Goal: Task Accomplishment & Management: Complete application form

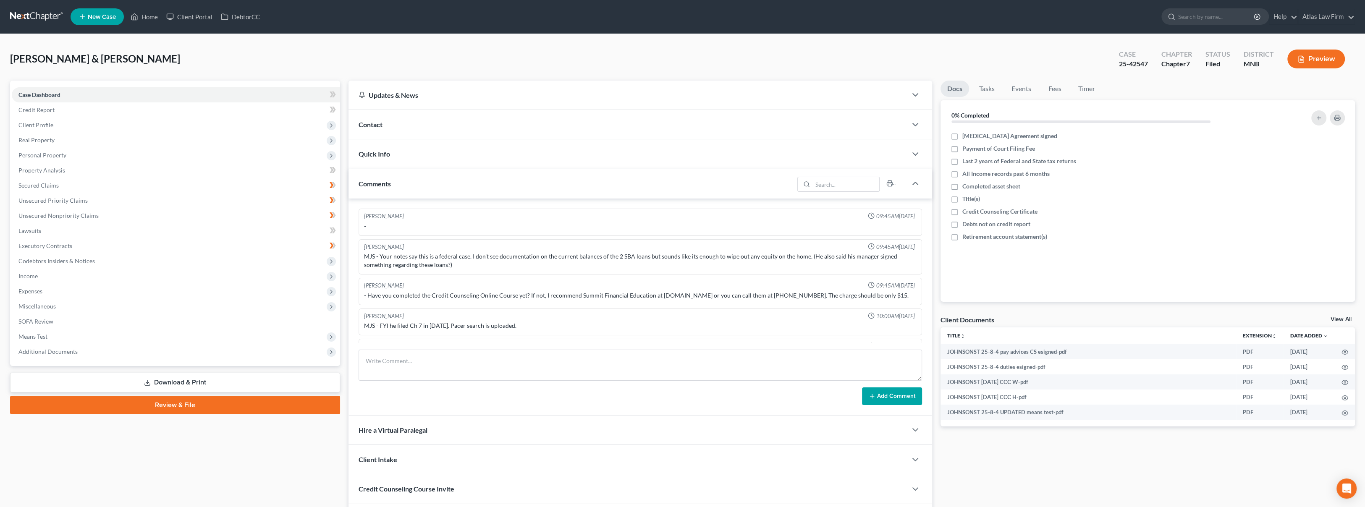
scroll to position [764, 0]
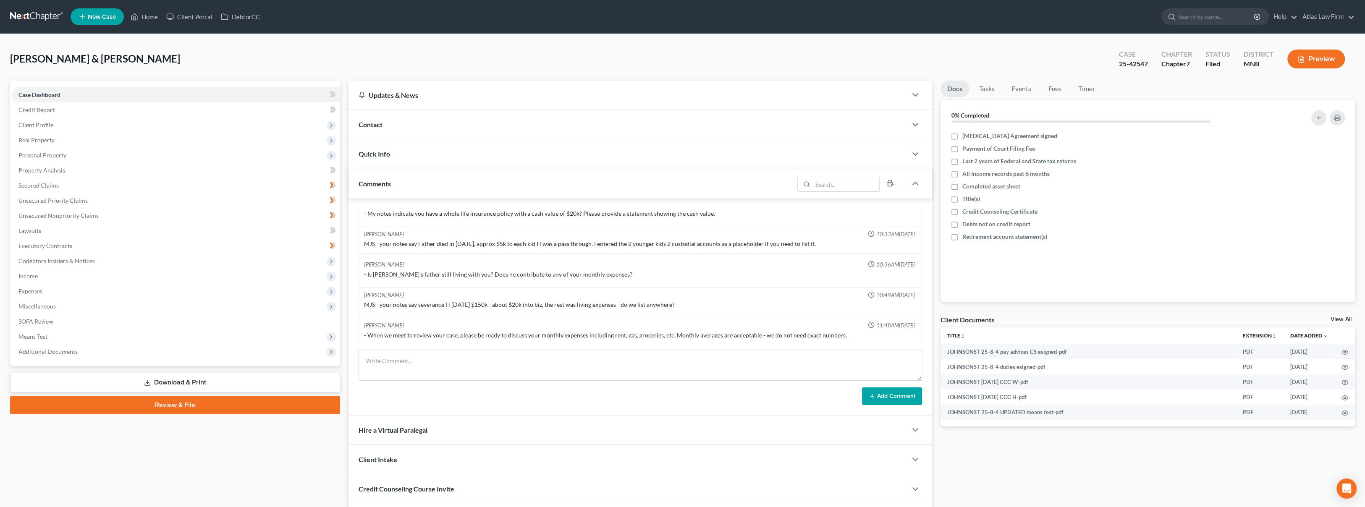
click at [33, 13] on link at bounding box center [37, 16] width 54 height 15
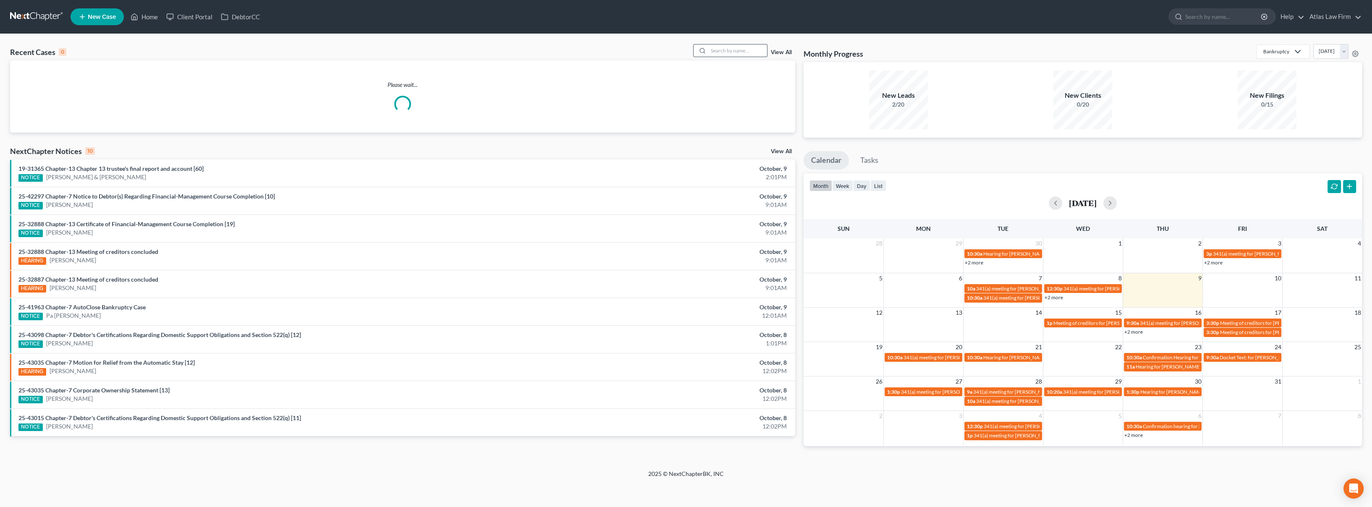
click at [722, 56] on input "search" at bounding box center [737, 51] width 59 height 12
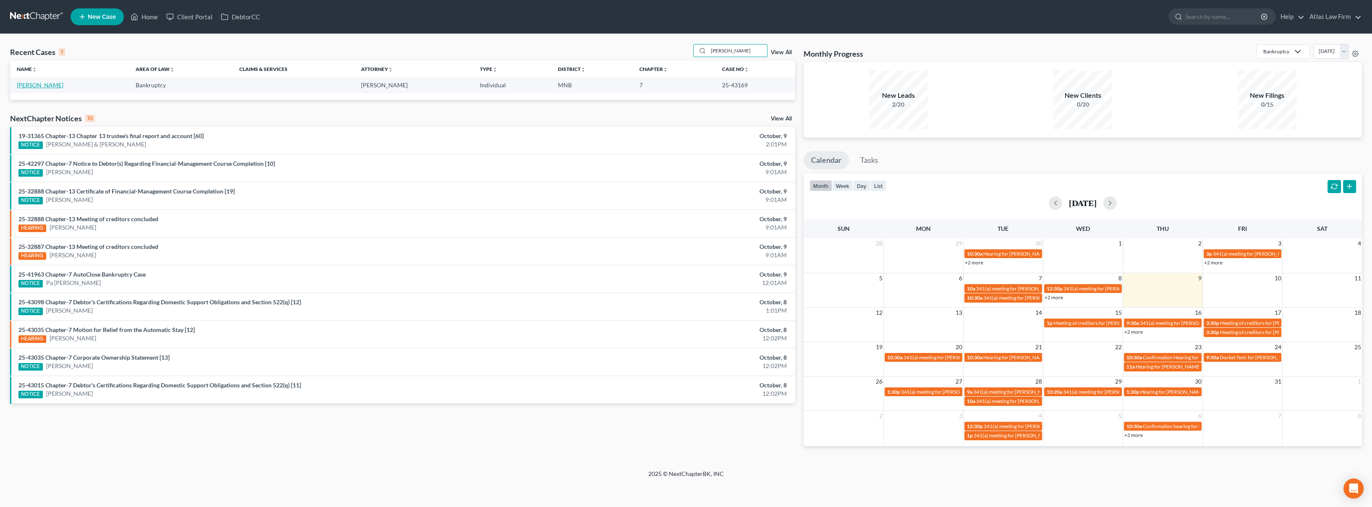
type input "[PERSON_NAME]"
click at [58, 86] on link "[PERSON_NAME]" at bounding box center [40, 84] width 47 height 7
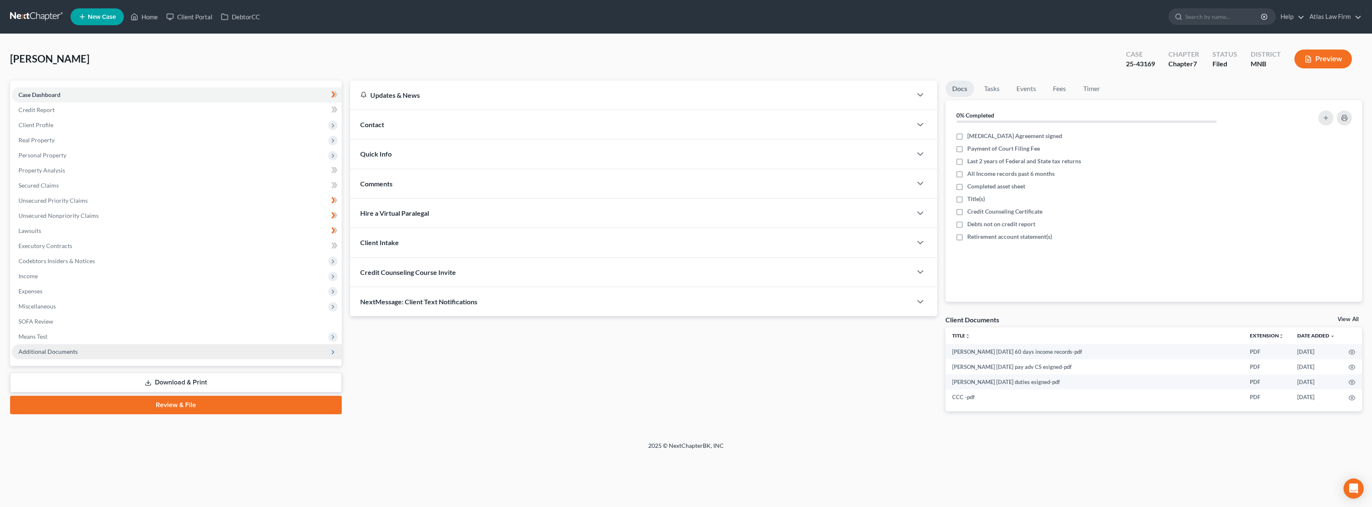
click at [84, 356] on span "Additional Documents" at bounding box center [177, 351] width 330 height 15
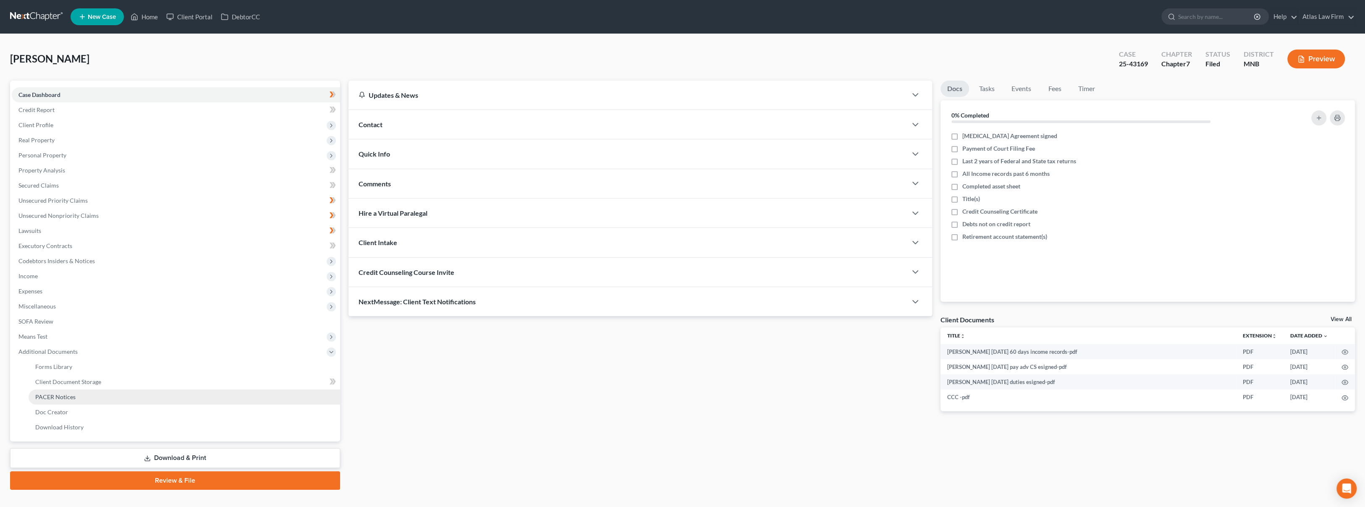
click at [85, 399] on link "PACER Notices" at bounding box center [185, 397] width 312 height 15
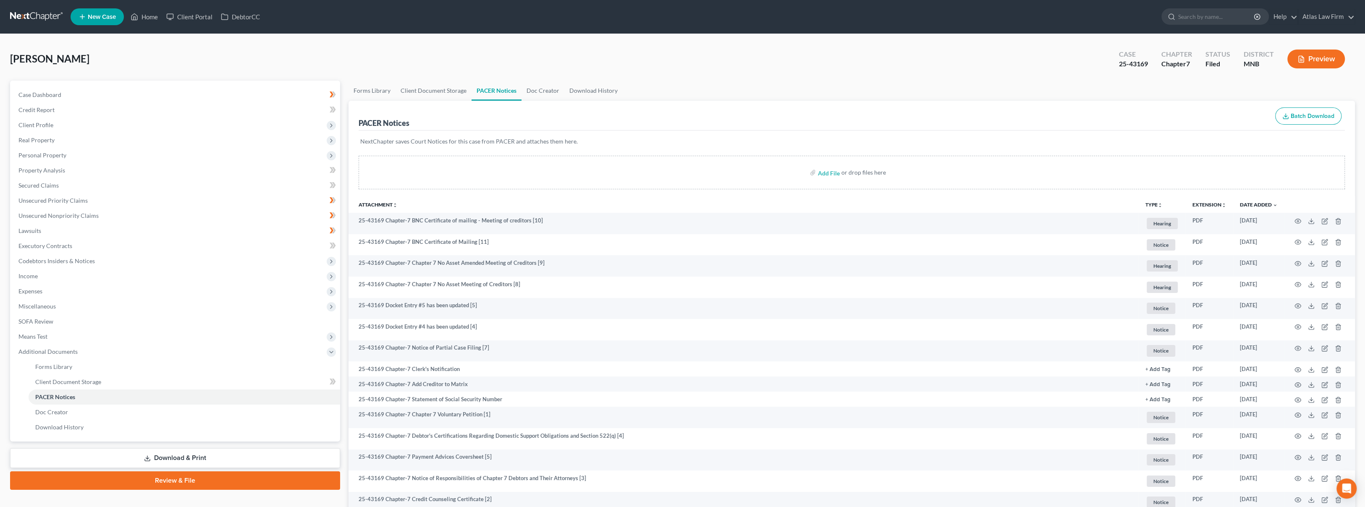
click at [1323, 57] on button "Preview" at bounding box center [1316, 59] width 58 height 19
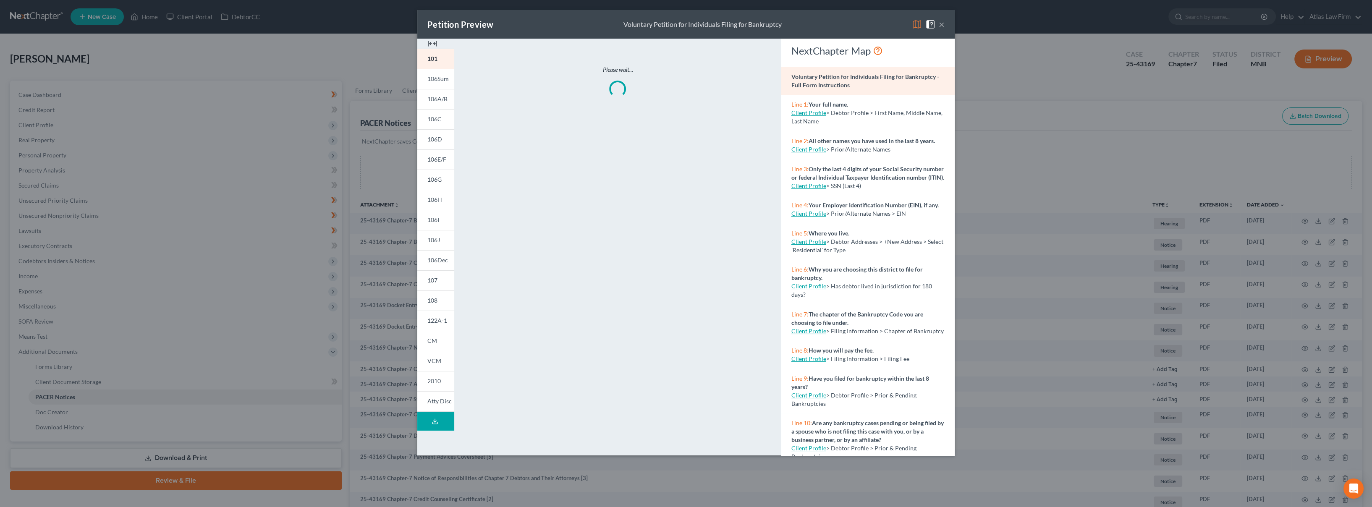
click at [917, 26] on img at bounding box center [917, 24] width 10 height 10
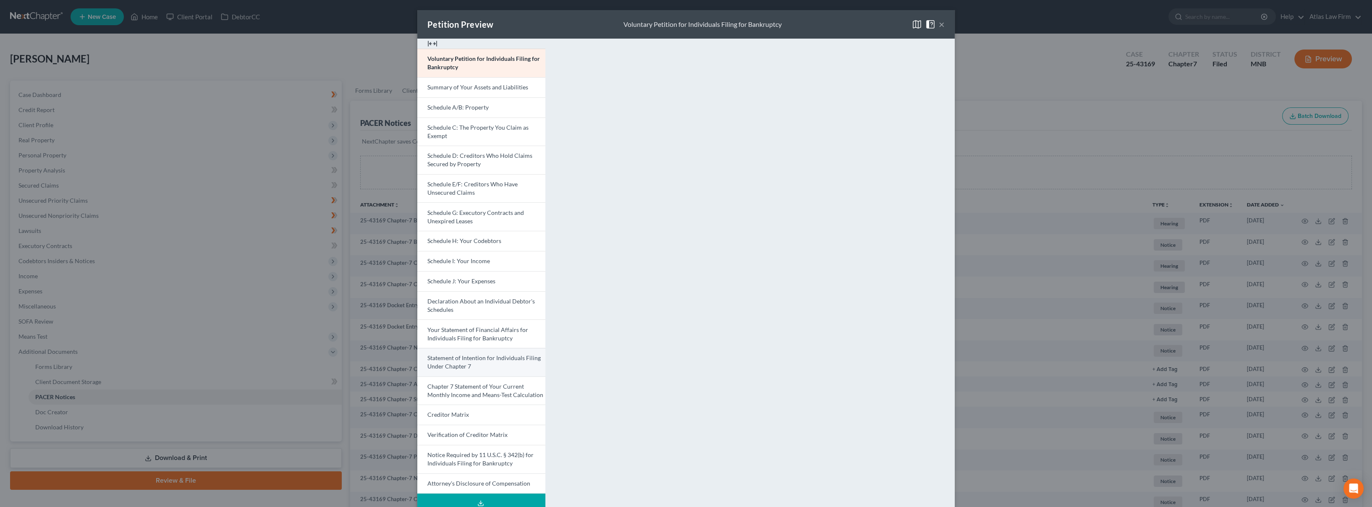
click at [484, 372] on link "Statement of Intention for Individuals Filing Under Chapter 7" at bounding box center [481, 362] width 128 height 29
click at [939, 22] on button "×" at bounding box center [942, 24] width 6 height 10
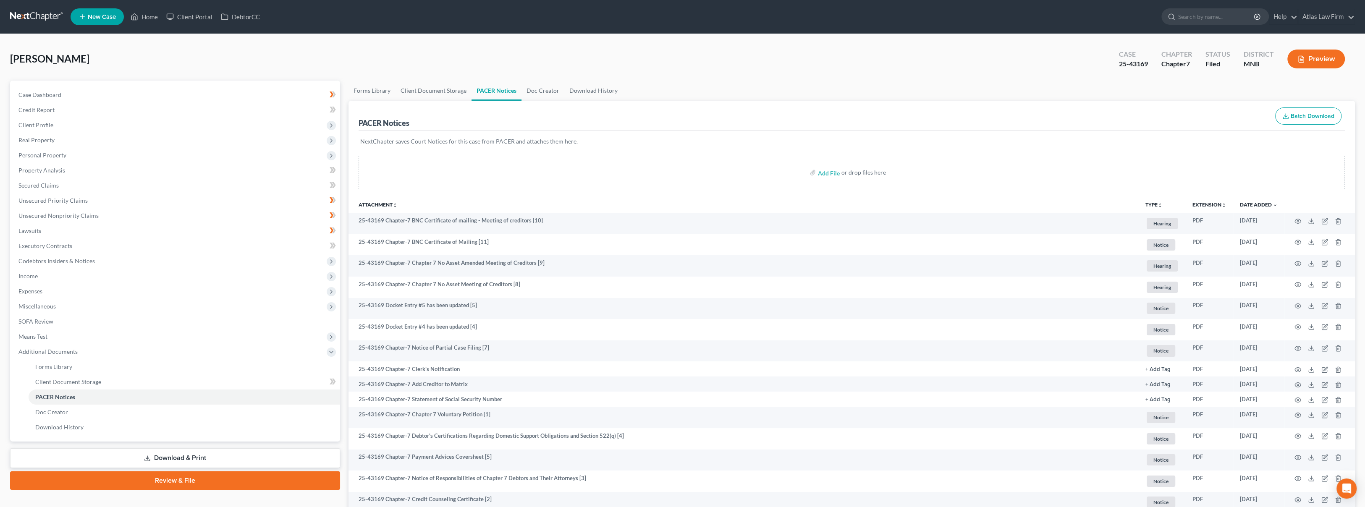
click at [1290, 62] on button "Preview" at bounding box center [1316, 59] width 58 height 19
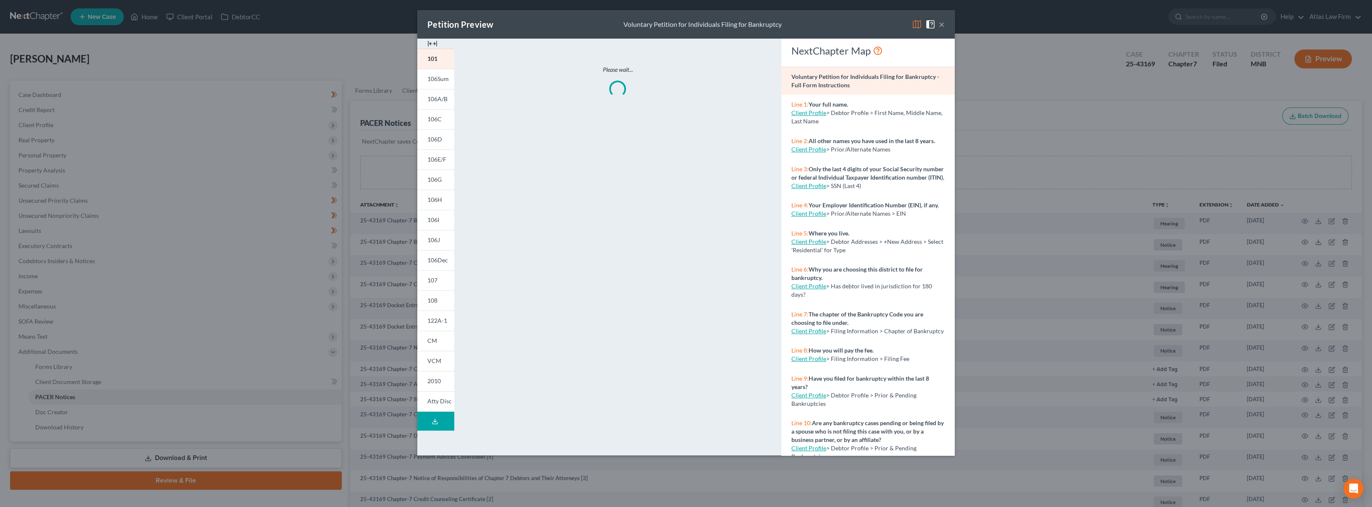
click at [918, 27] on img at bounding box center [917, 24] width 10 height 10
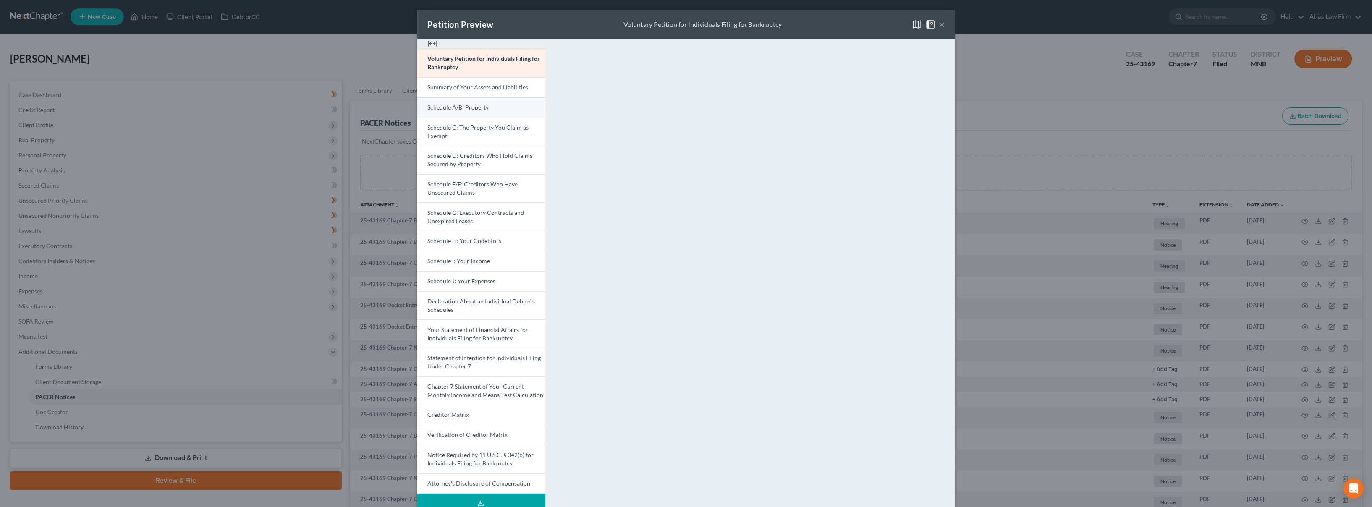
click at [495, 107] on link "Schedule A/B: Property" at bounding box center [481, 107] width 128 height 20
click at [939, 20] on button "×" at bounding box center [942, 24] width 6 height 10
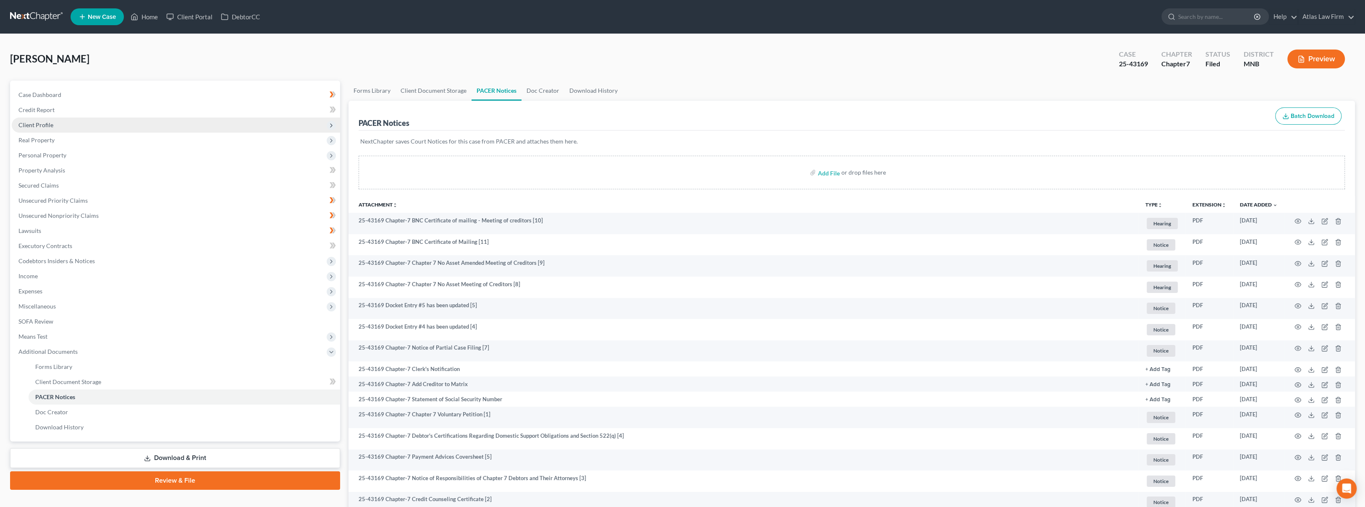
click at [88, 126] on span "Client Profile" at bounding box center [176, 125] width 328 height 15
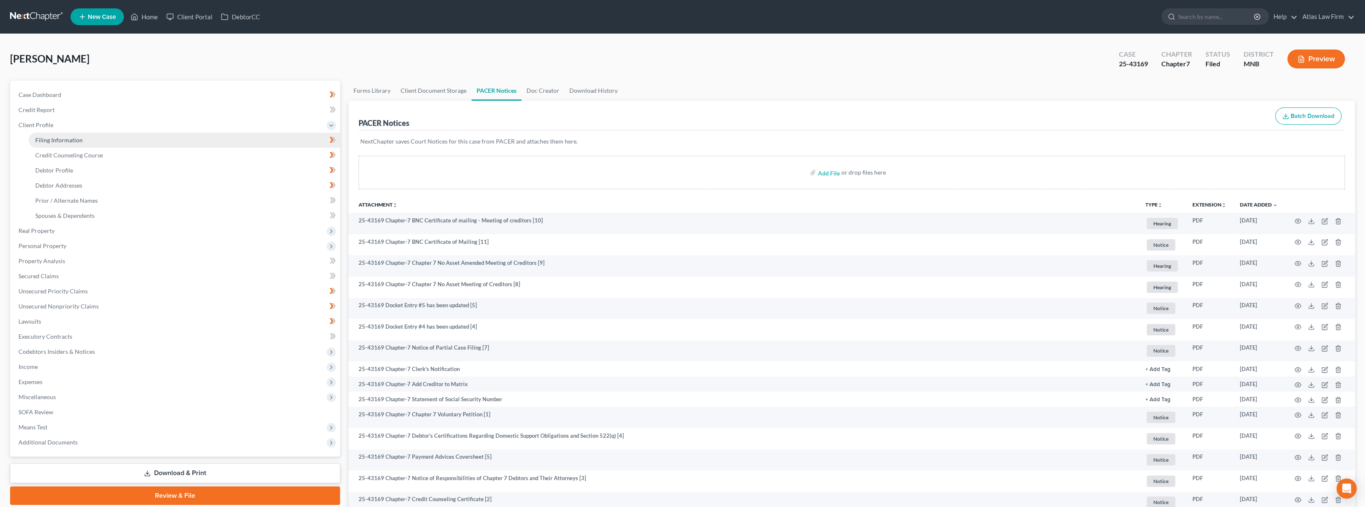
click at [93, 142] on link "Filing Information" at bounding box center [185, 140] width 312 height 15
select select "1"
select select "0"
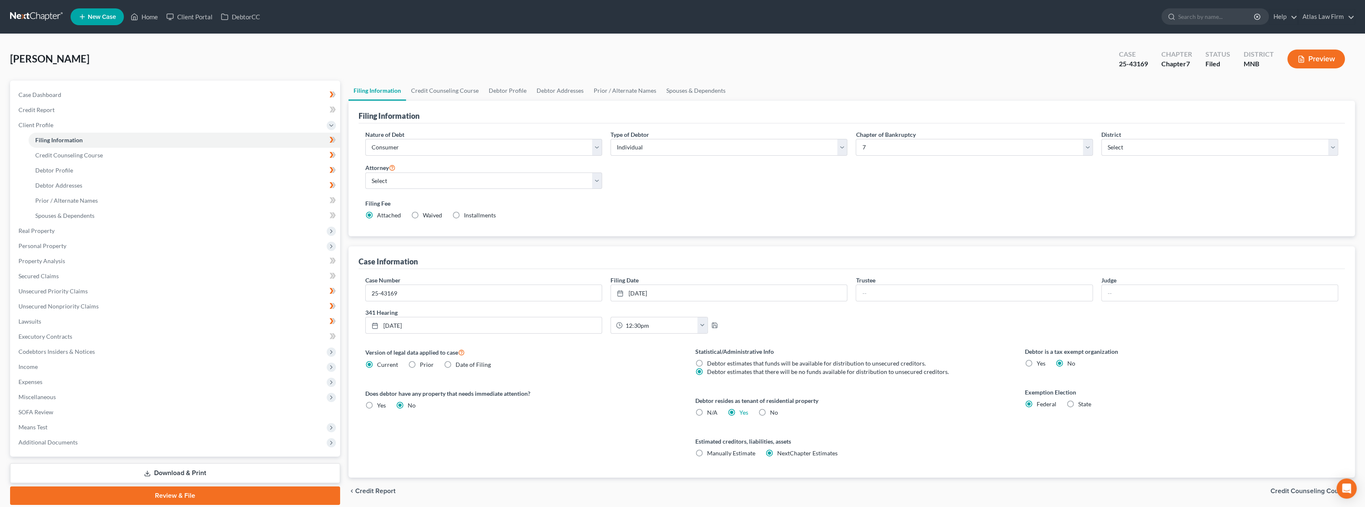
click at [1305, 65] on button "Preview" at bounding box center [1316, 59] width 58 height 19
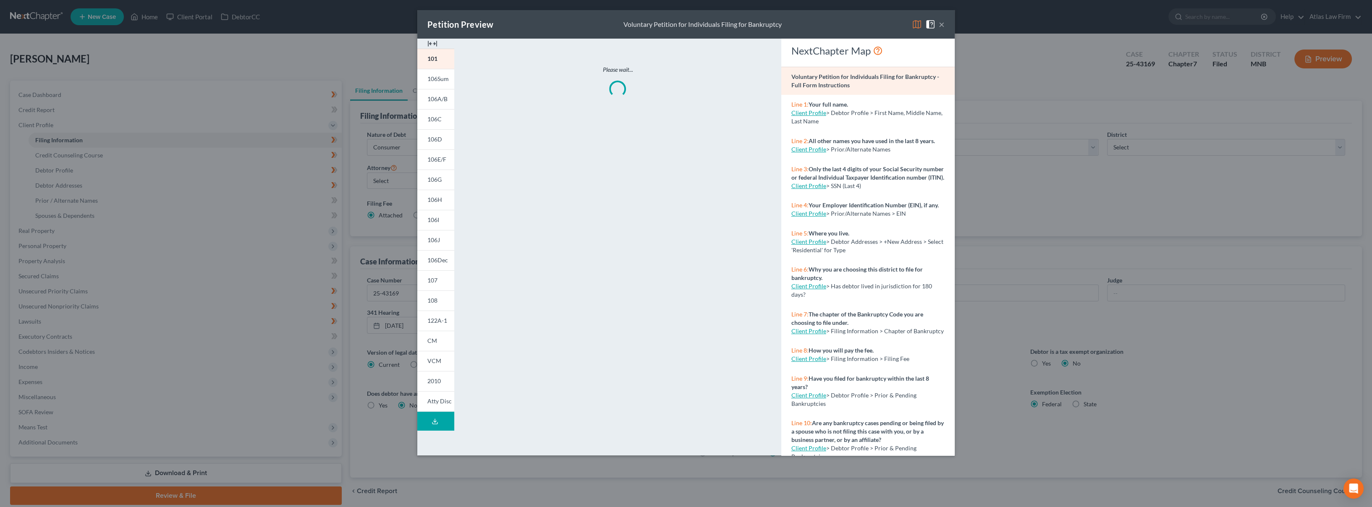
click at [914, 23] on img at bounding box center [917, 24] width 10 height 10
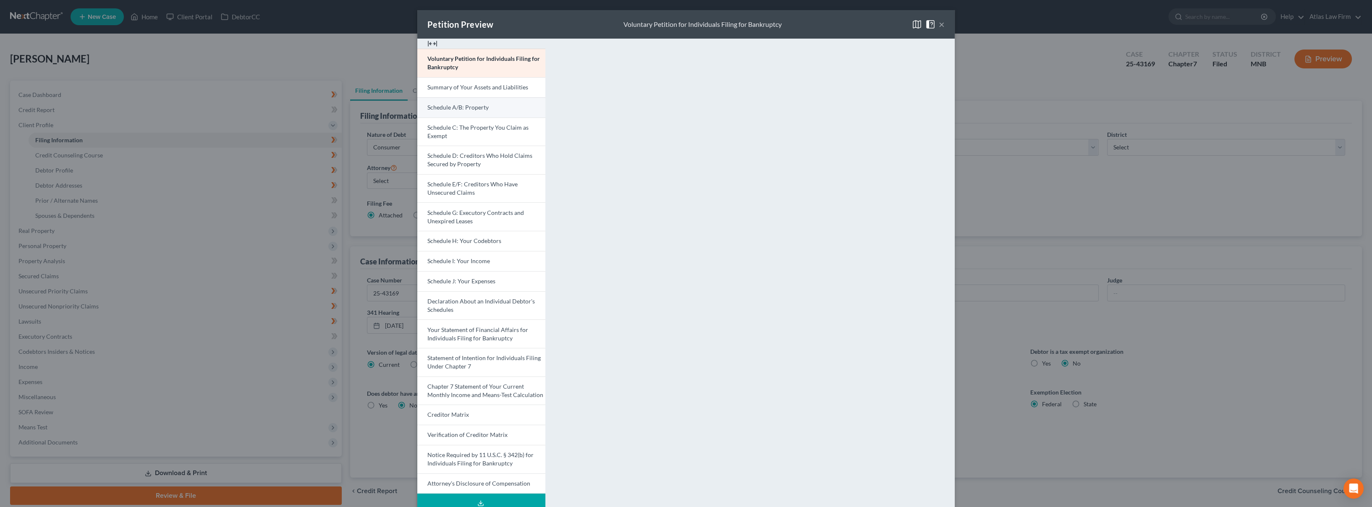
click at [486, 103] on link "Schedule A/B: Property" at bounding box center [481, 107] width 128 height 20
click at [939, 20] on button "×" at bounding box center [942, 24] width 6 height 10
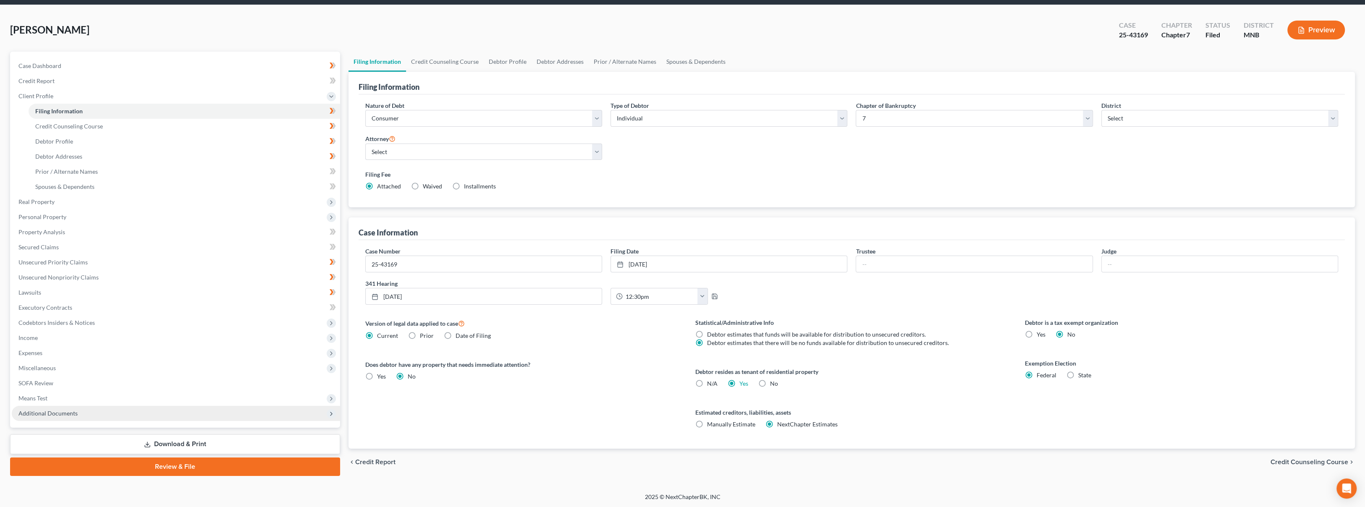
click at [114, 416] on span "Additional Documents" at bounding box center [176, 413] width 328 height 15
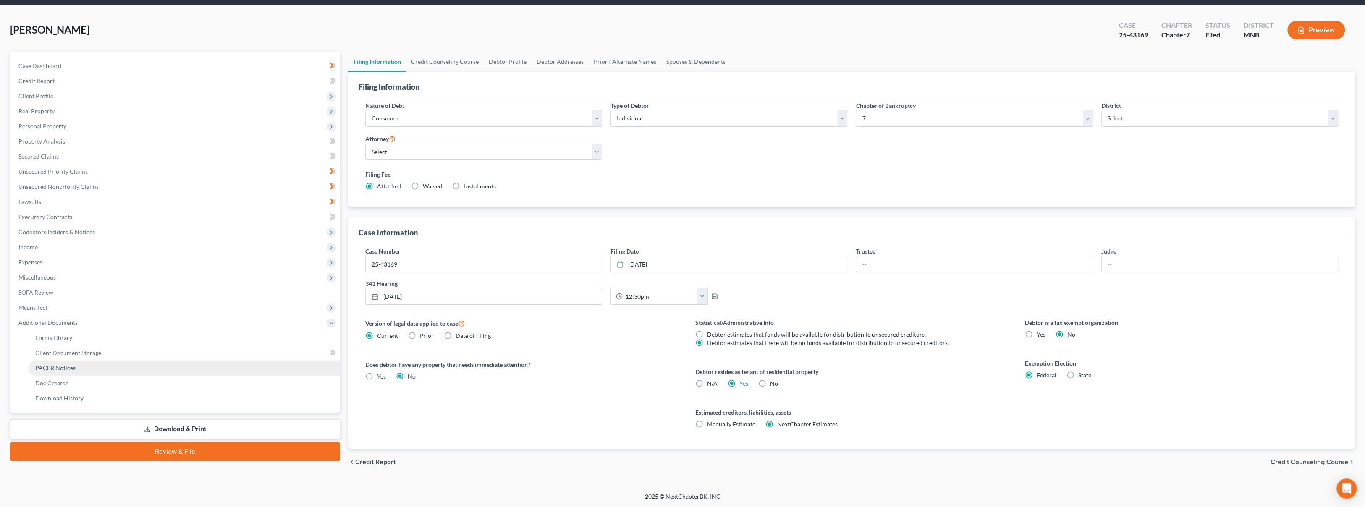
scroll to position [29, 0]
click at [112, 372] on link "PACER Notices" at bounding box center [185, 368] width 312 height 15
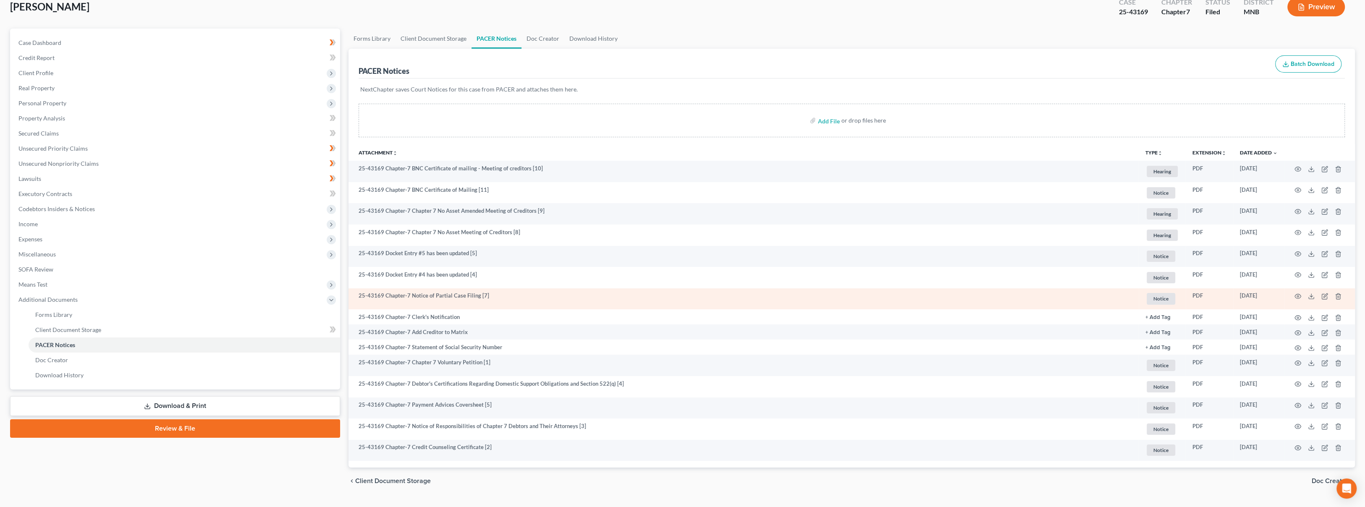
scroll to position [71, 0]
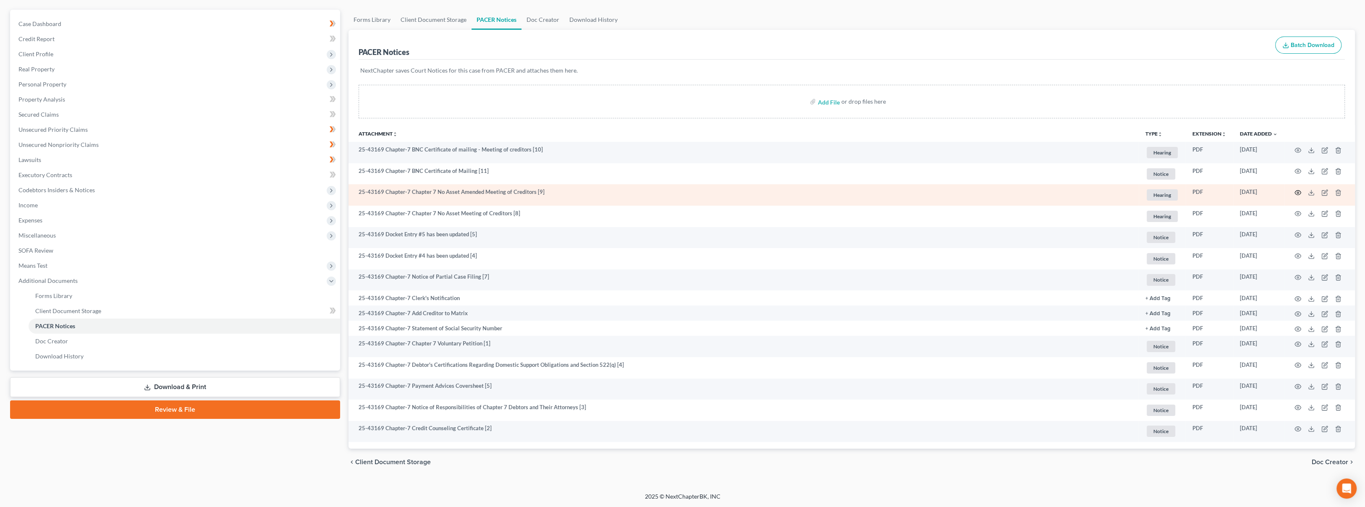
click at [1295, 192] on icon "button" at bounding box center [1298, 192] width 7 height 7
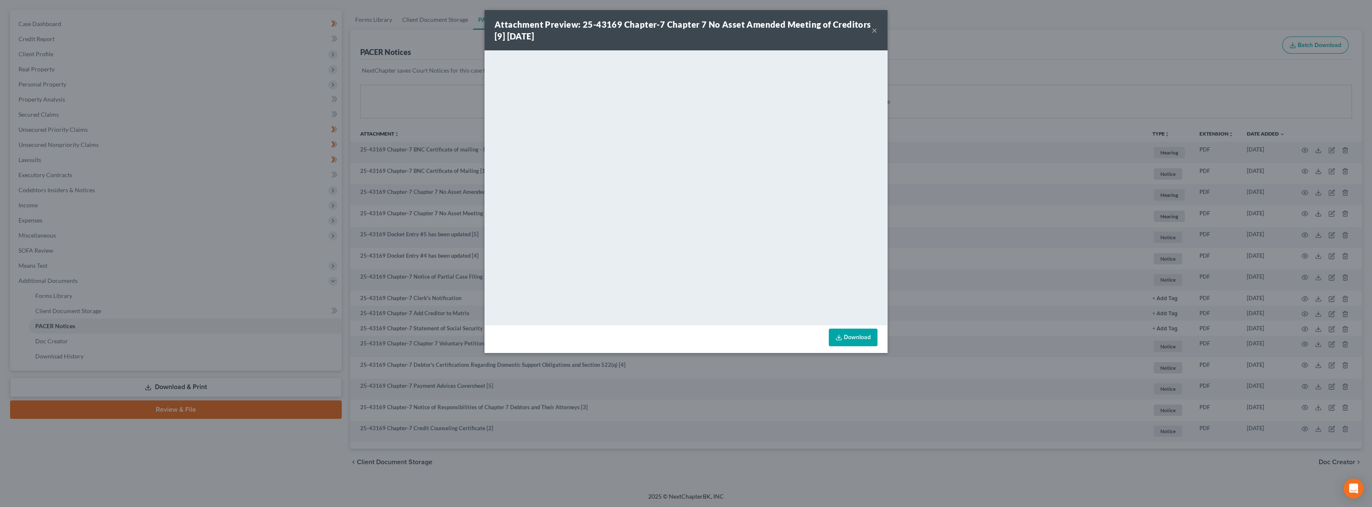
click at [875, 32] on button "×" at bounding box center [875, 30] width 6 height 10
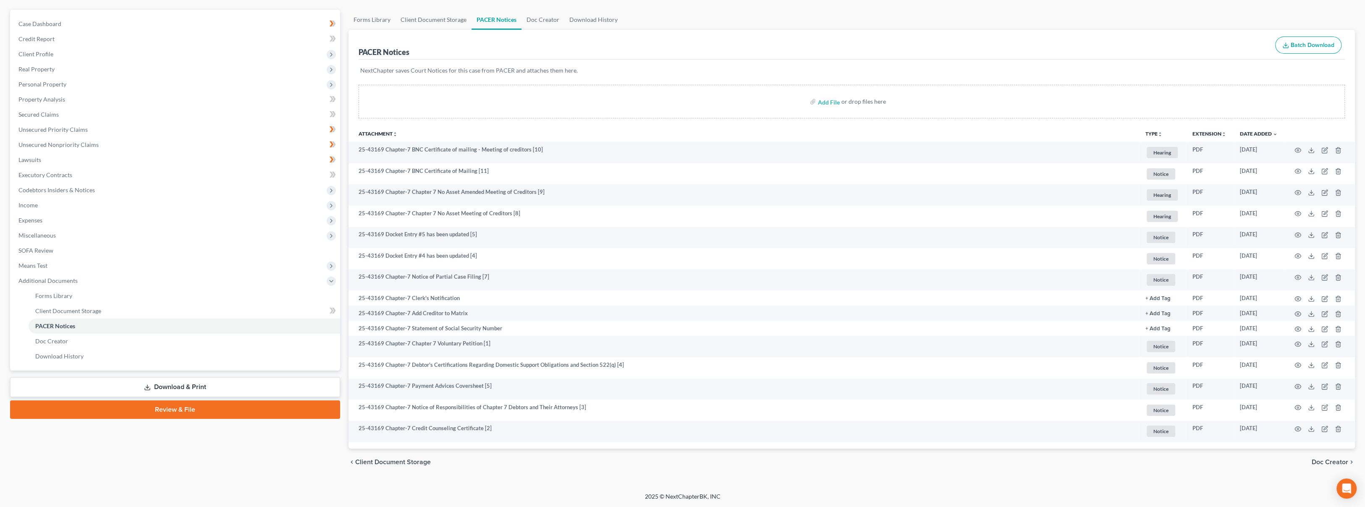
click at [648, 21] on ul "Forms Library Client Document Storage PACER Notices Doc Creator Download History" at bounding box center [852, 20] width 1007 height 20
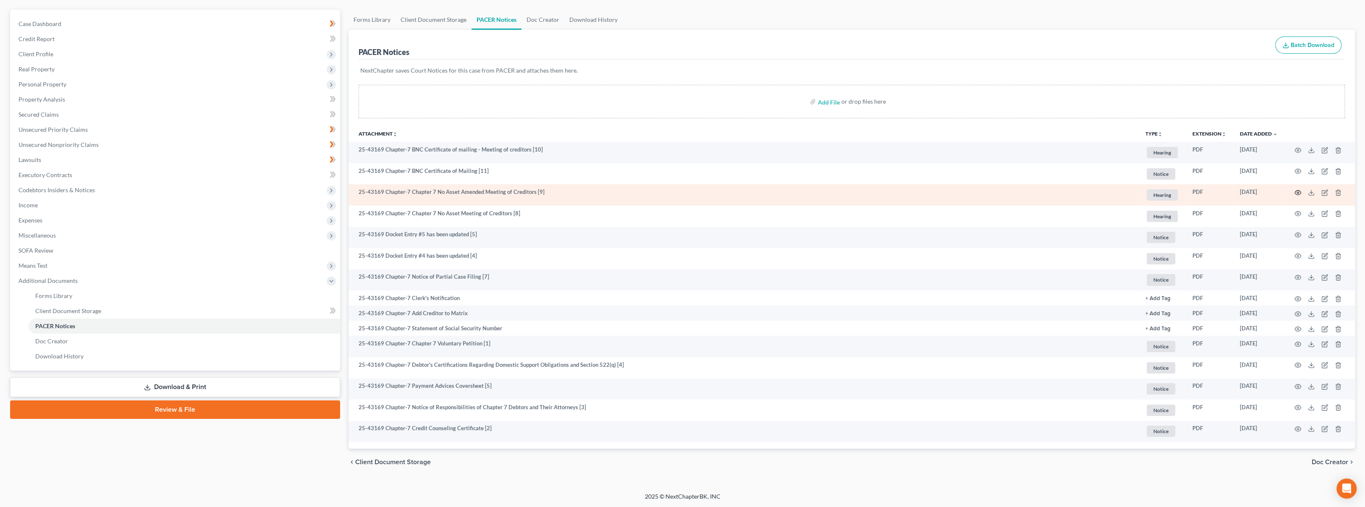
click at [1299, 189] on icon "button" at bounding box center [1298, 192] width 7 height 7
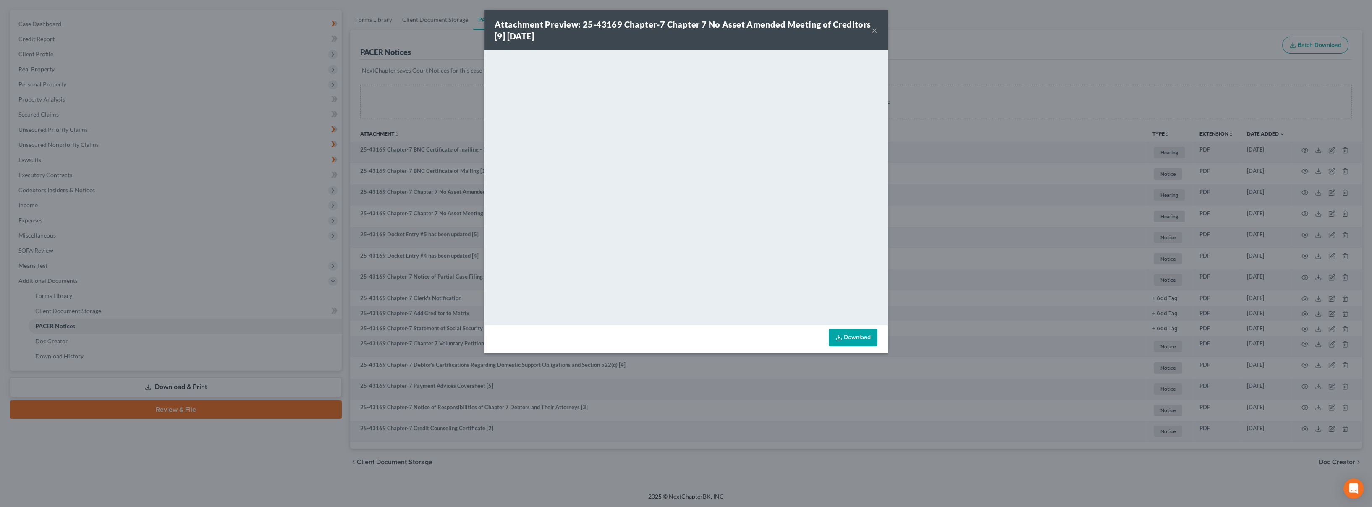
click at [873, 32] on button "×" at bounding box center [875, 30] width 6 height 10
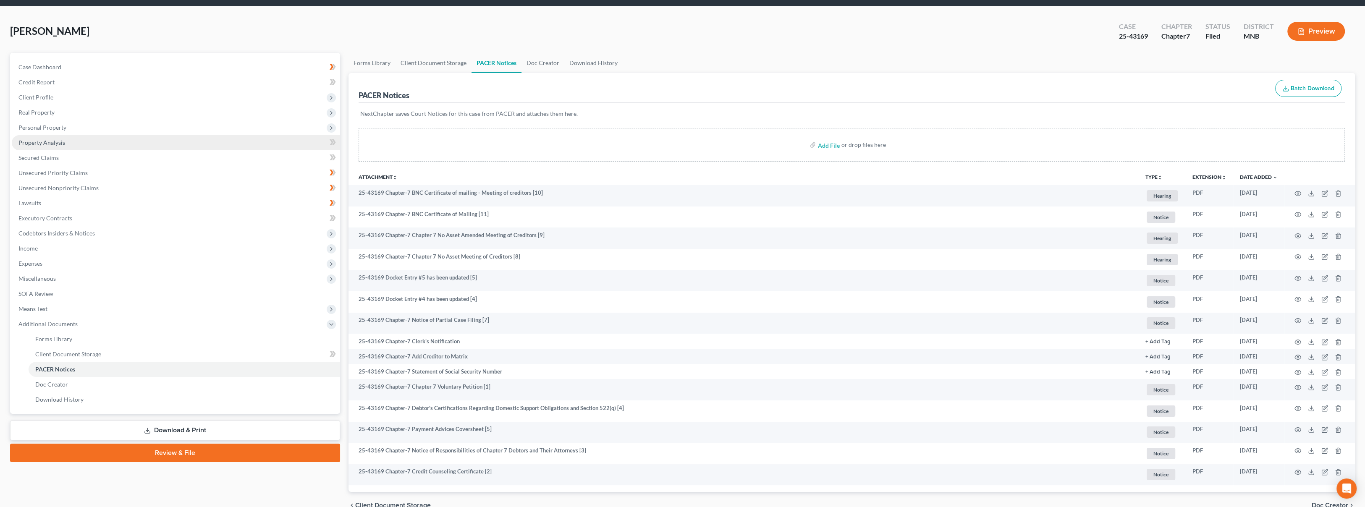
scroll to position [0, 0]
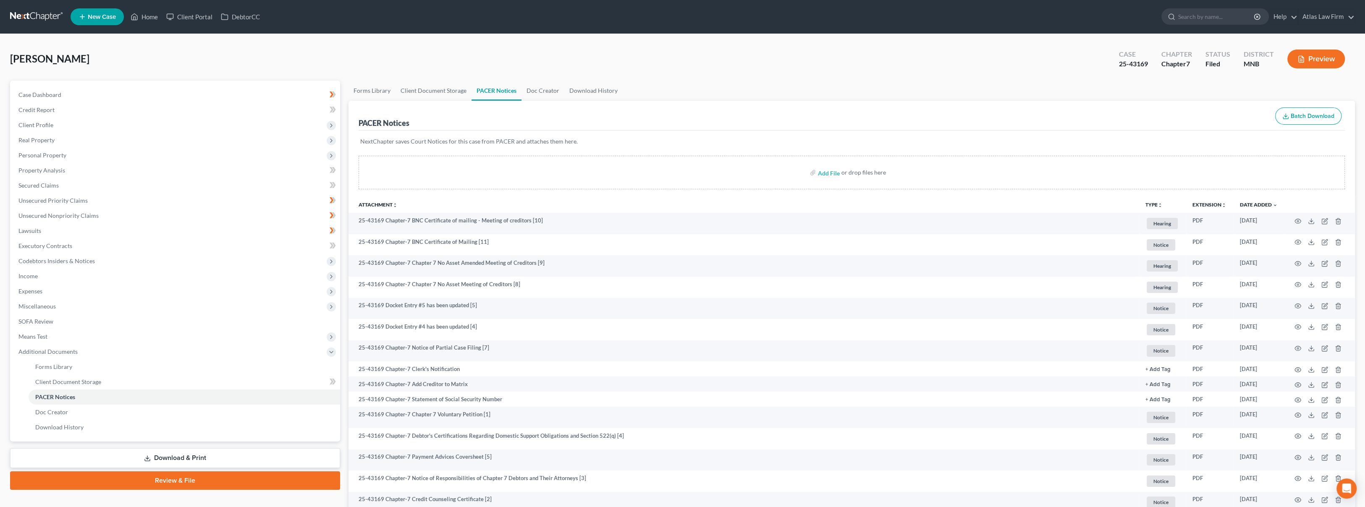
click at [58, 13] on link at bounding box center [37, 16] width 54 height 15
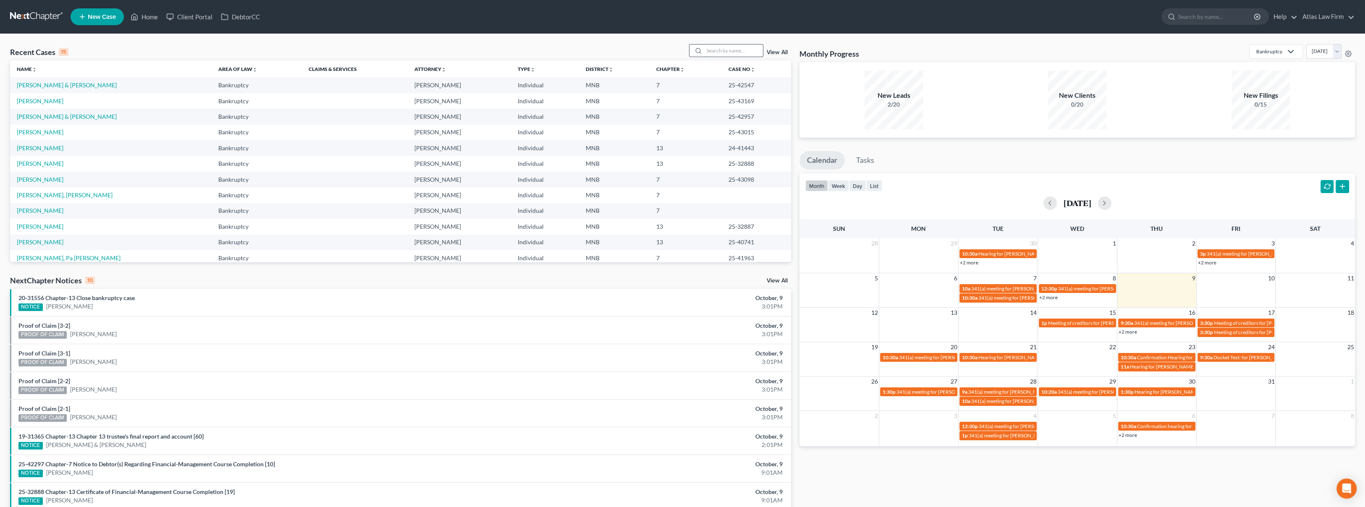
click at [728, 45] on input "search" at bounding box center [733, 51] width 59 height 12
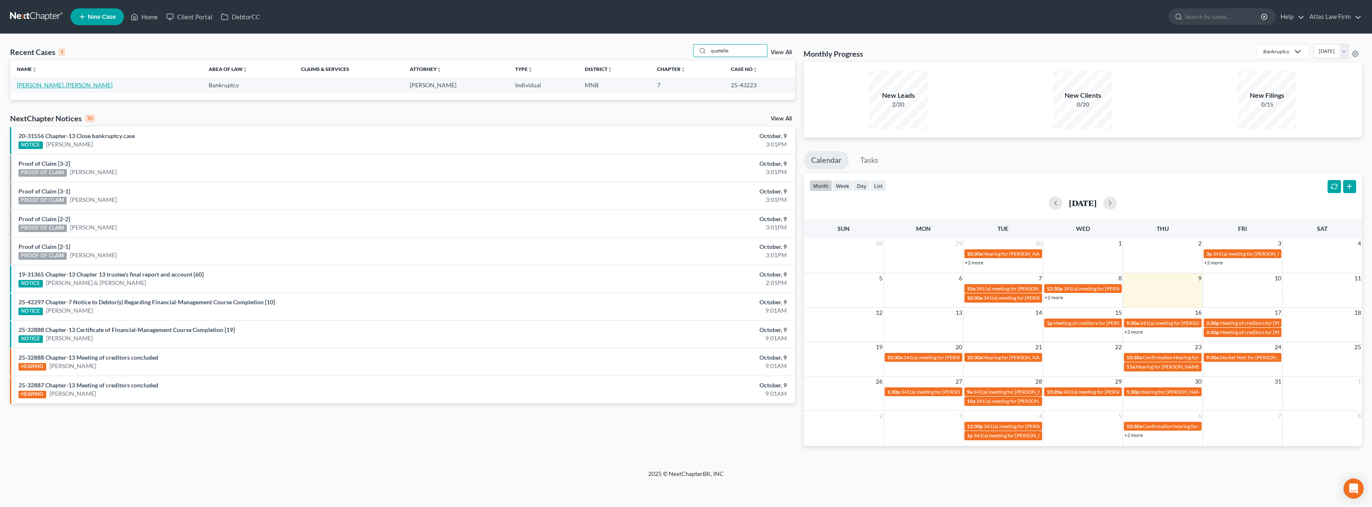
type input "quetelie"
click at [41, 86] on link "Davies-Johnson, Quetelie" at bounding box center [65, 84] width 96 height 7
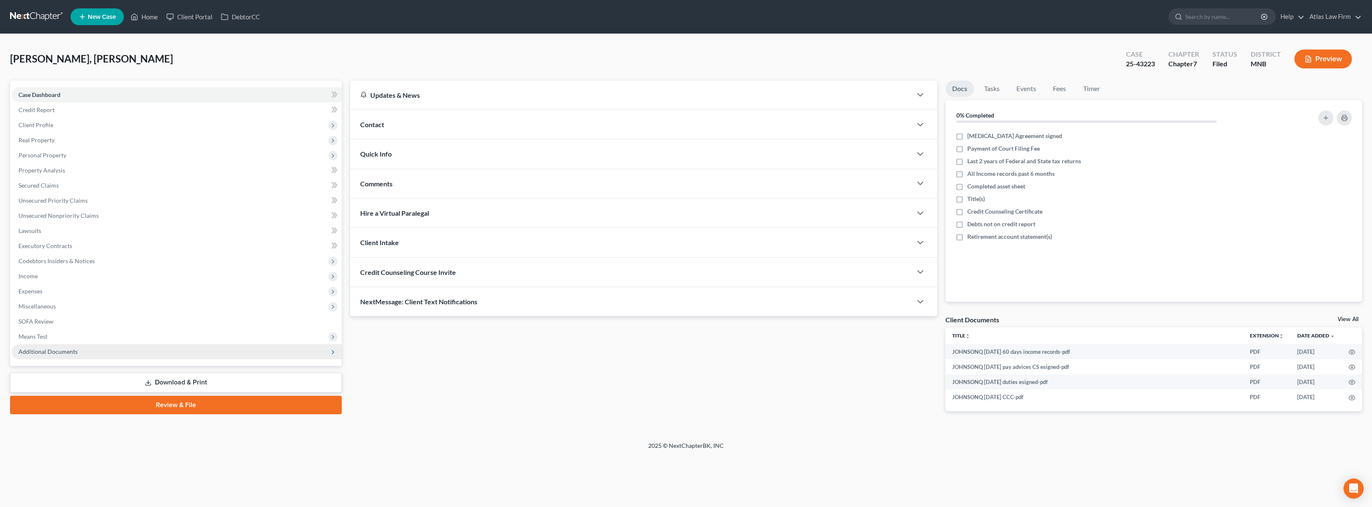
click at [112, 348] on span "Additional Documents" at bounding box center [177, 351] width 330 height 15
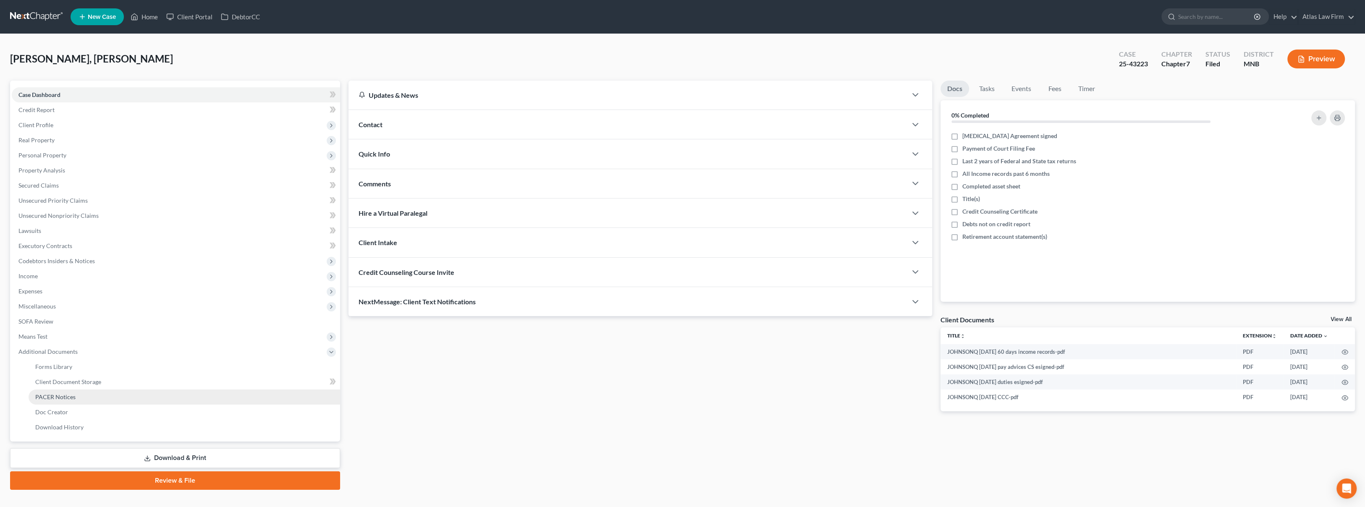
click at [117, 397] on link "PACER Notices" at bounding box center [185, 397] width 312 height 15
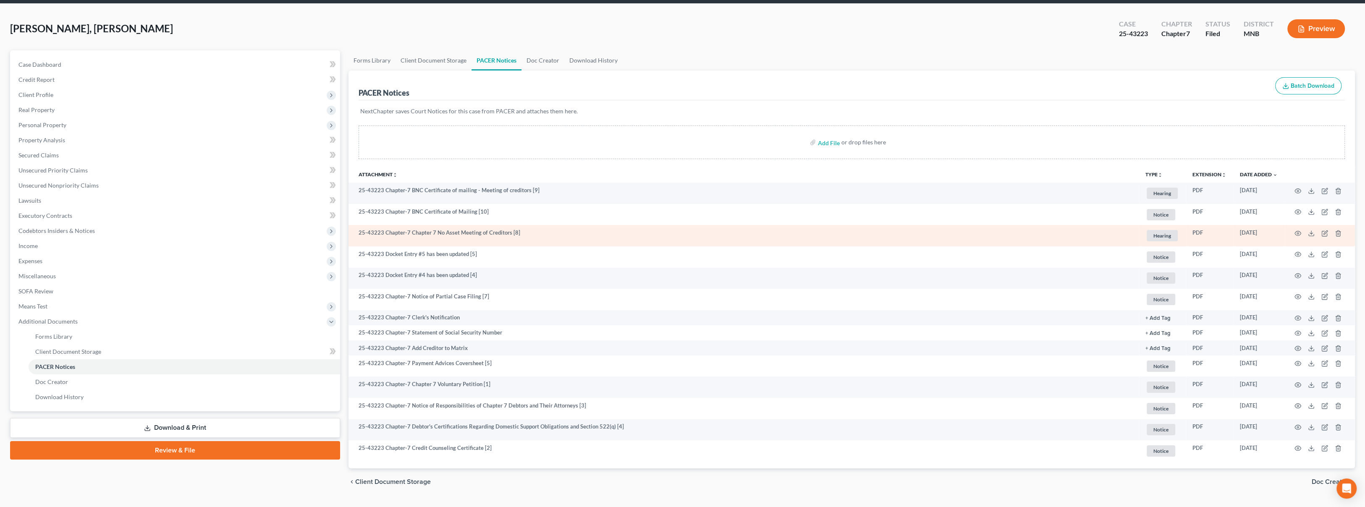
scroll to position [47, 0]
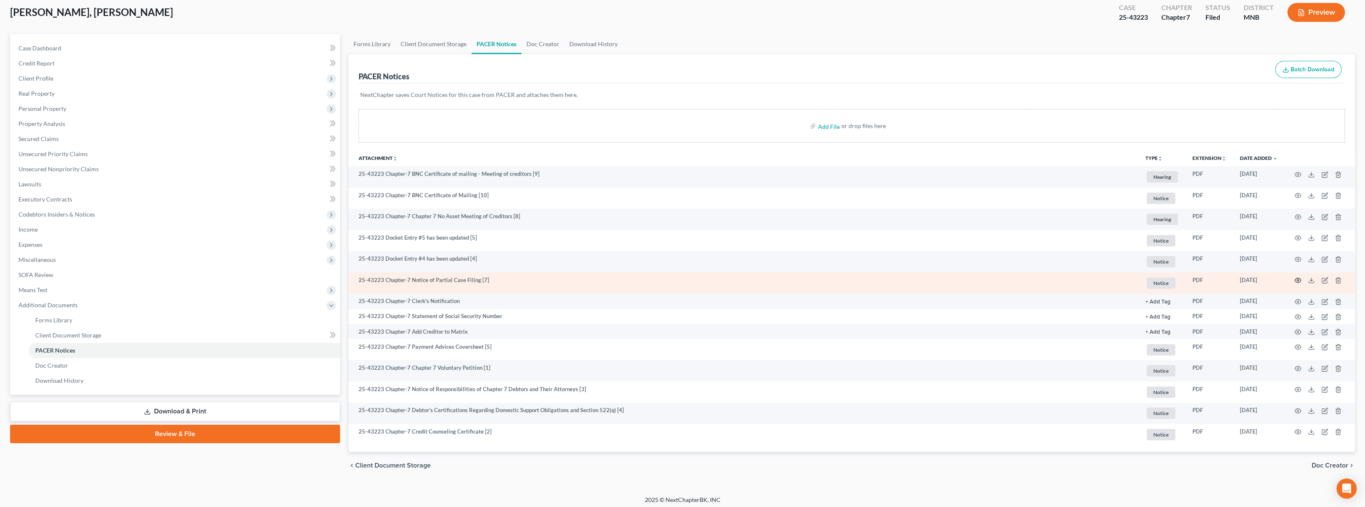
click at [1298, 281] on icon "button" at bounding box center [1298, 280] width 7 height 7
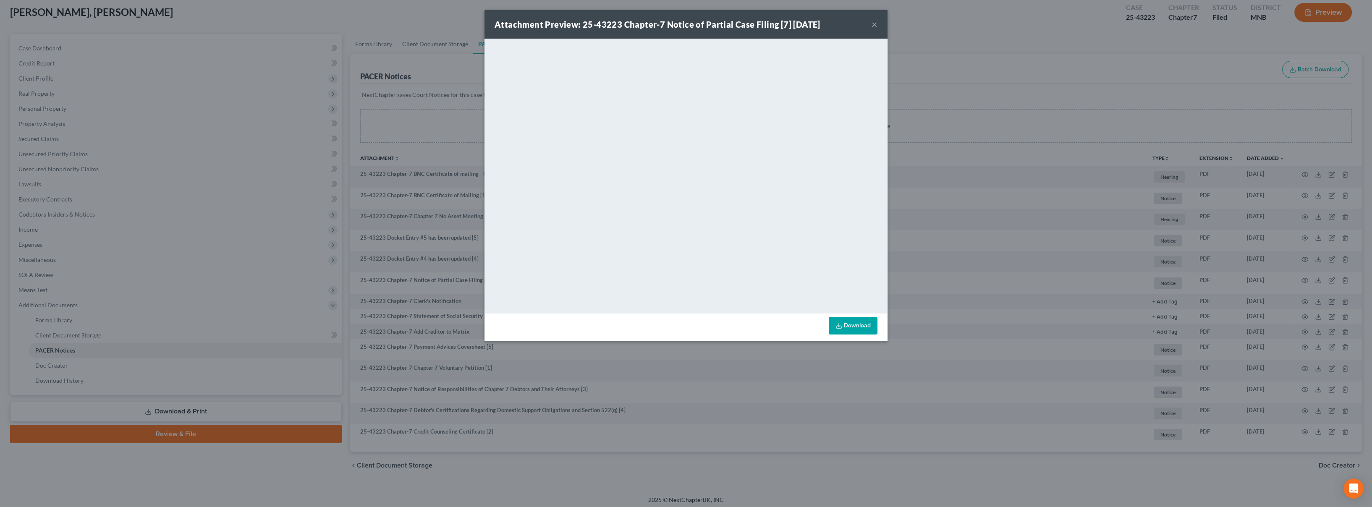
click at [874, 23] on button "×" at bounding box center [875, 24] width 6 height 10
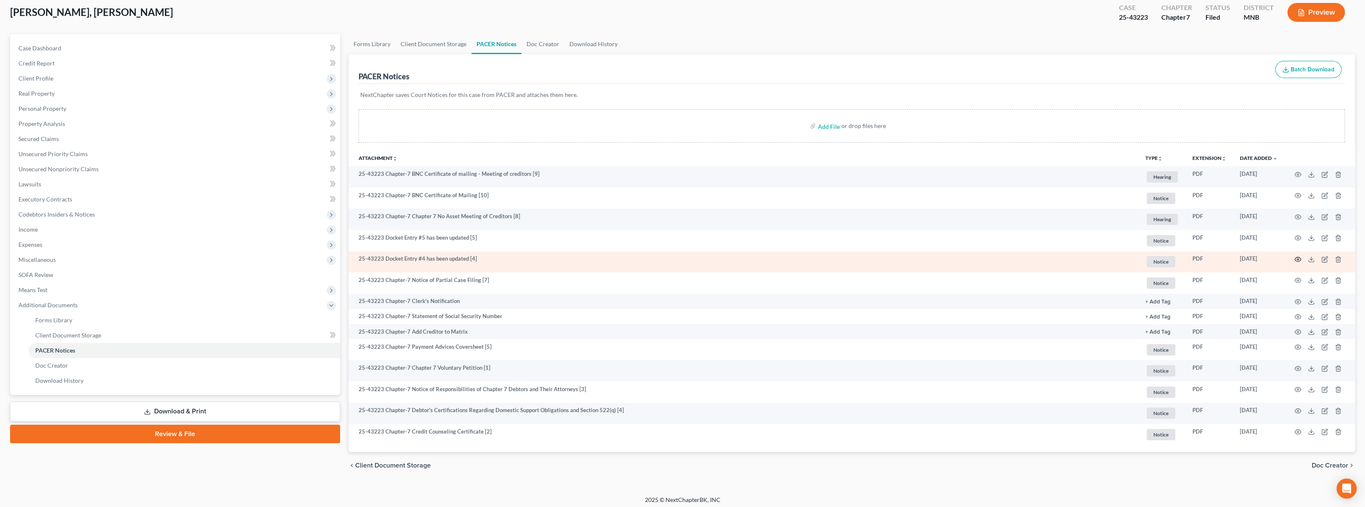
click at [1300, 258] on icon "button" at bounding box center [1298, 259] width 7 height 7
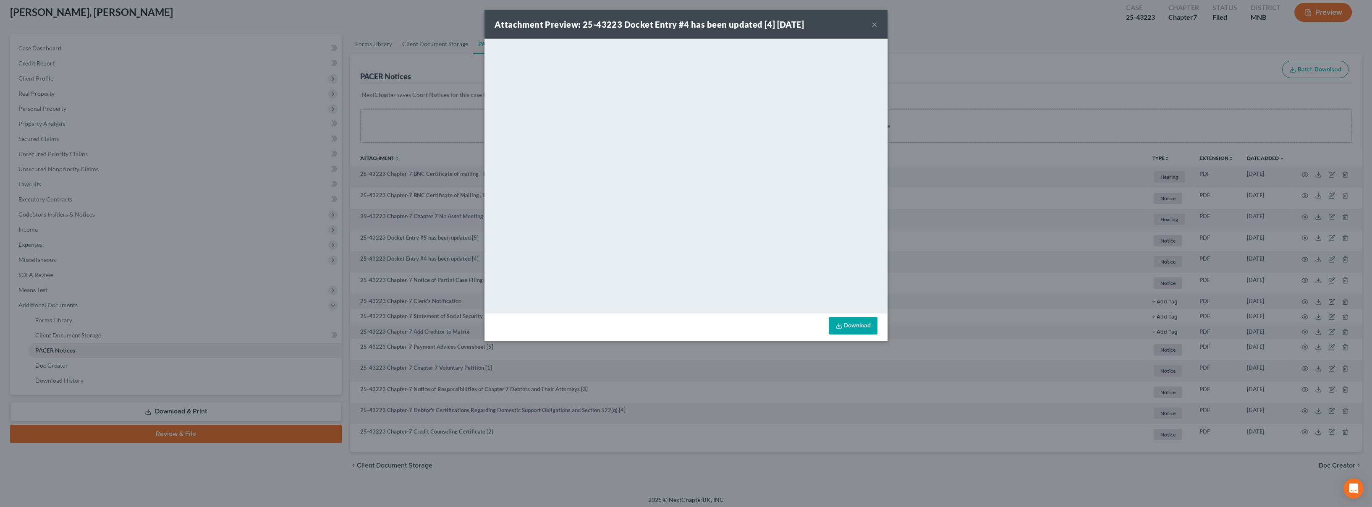
click at [874, 26] on button "×" at bounding box center [875, 24] width 6 height 10
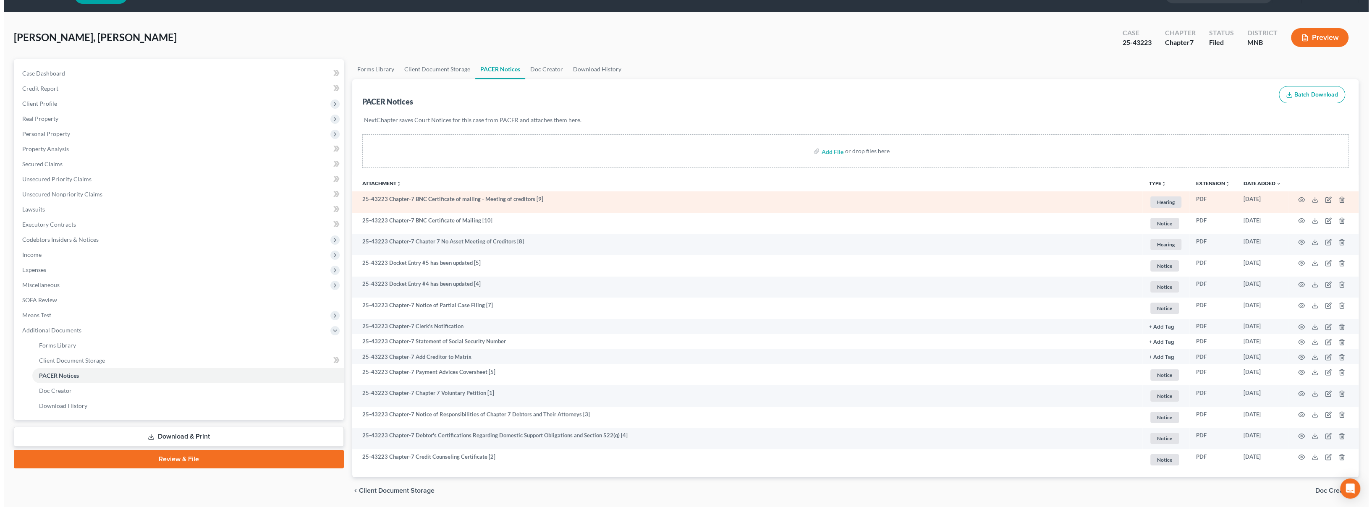
scroll to position [0, 0]
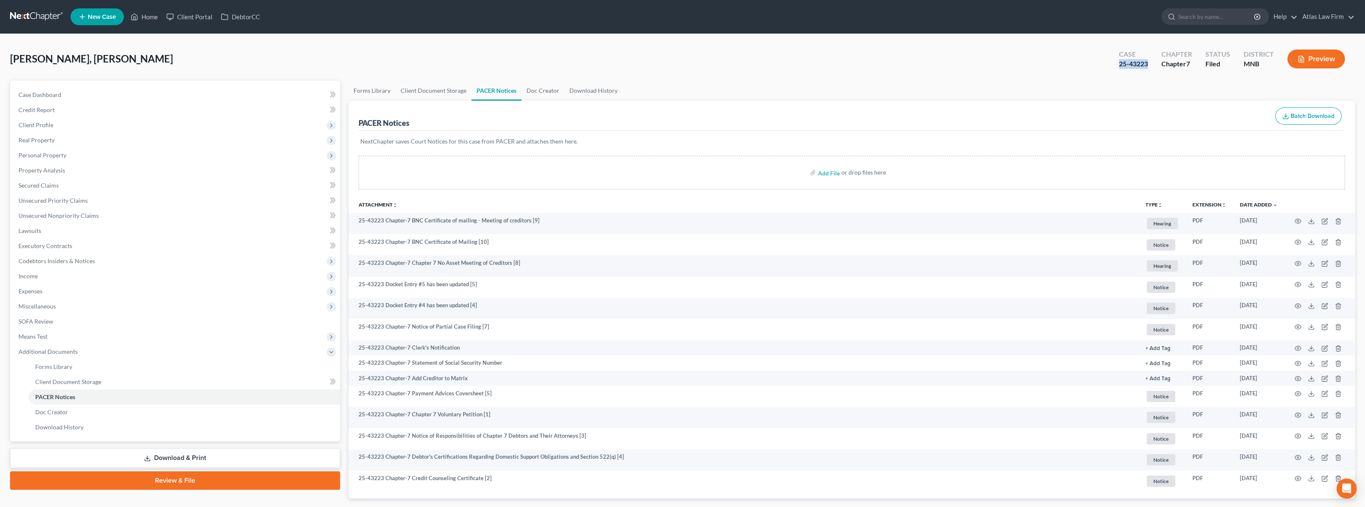
drag, startPoint x: 1151, startPoint y: 63, endPoint x: 1121, endPoint y: 72, distance: 31.0
click at [1121, 71] on div "Case 25-43223" at bounding box center [1133, 59] width 42 height 25
copy div "25-43223"
drag, startPoint x: 75, startPoint y: 123, endPoint x: 71, endPoint y: 128, distance: 5.6
click at [75, 123] on span "Client Profile" at bounding box center [176, 125] width 328 height 15
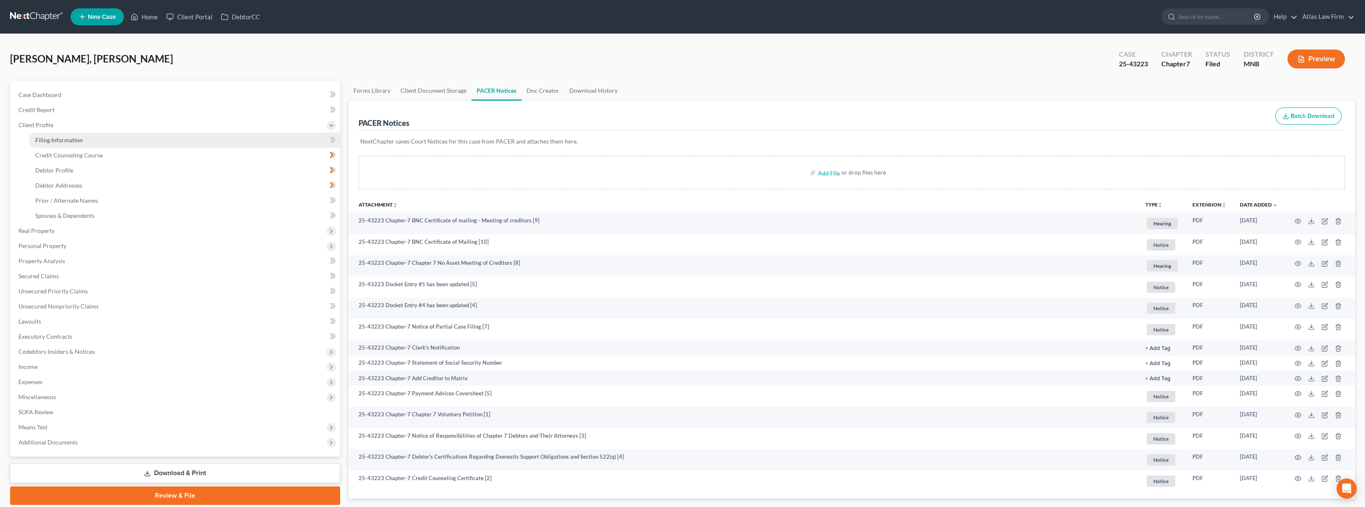
click at [70, 137] on span "Filing Information" at bounding box center [58, 139] width 47 height 7
select select "1"
select select "0"
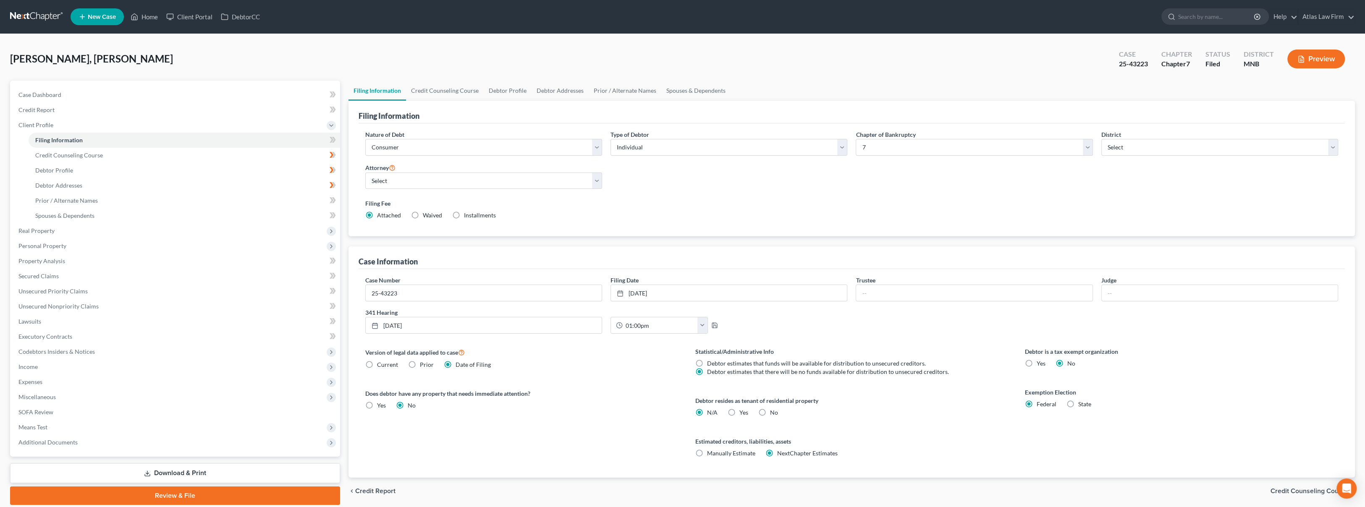
click at [1312, 63] on button "Preview" at bounding box center [1316, 59] width 58 height 19
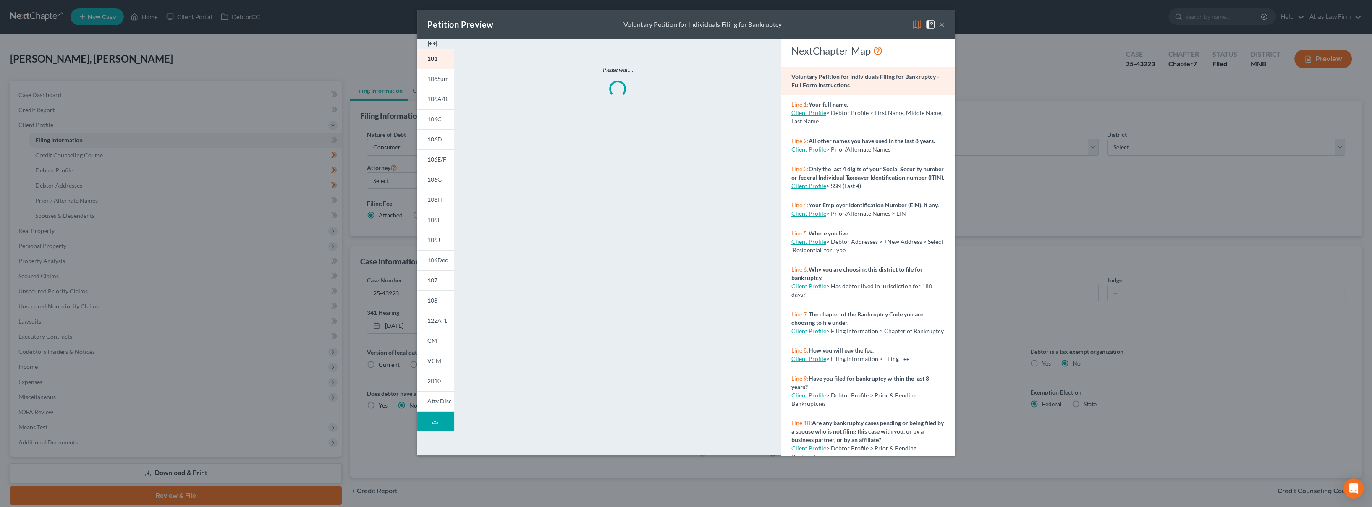
click at [919, 22] on img at bounding box center [917, 24] width 10 height 10
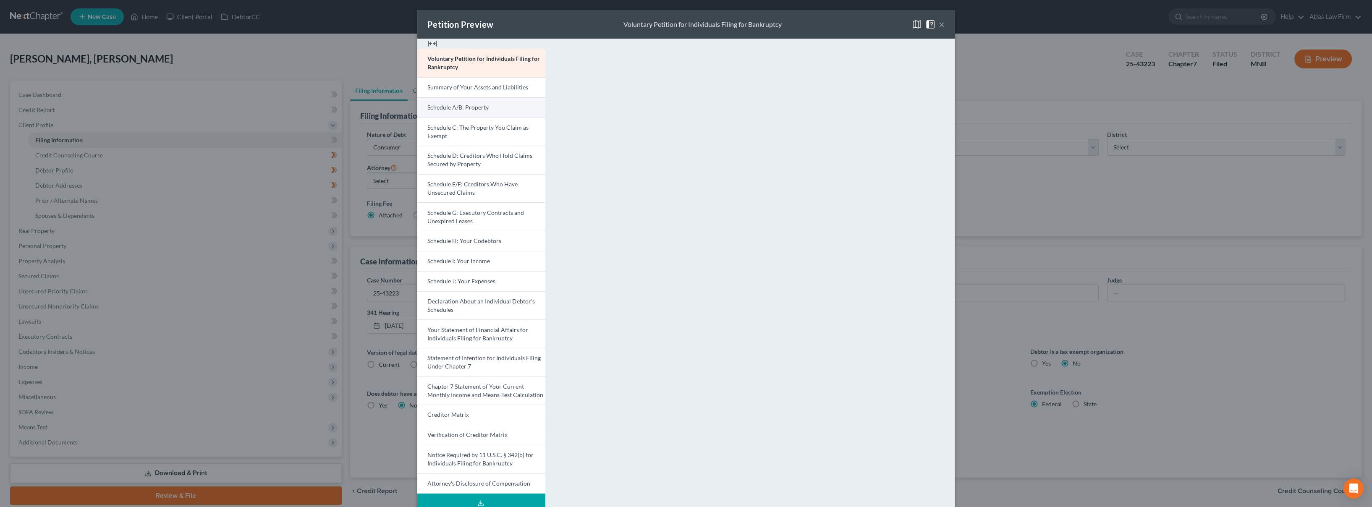
click at [439, 102] on link "Schedule A/B: Property" at bounding box center [481, 107] width 128 height 20
